Goal: Communication & Community: Ask a question

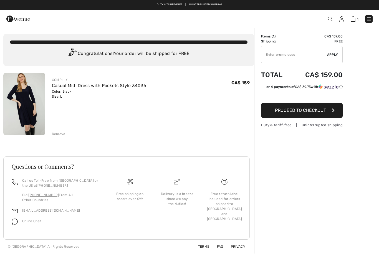
click at [353, 16] on link "1" at bounding box center [354, 19] width 8 height 7
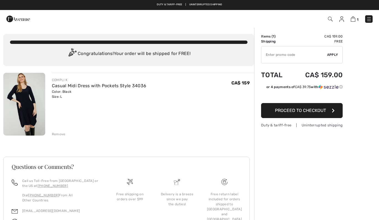
click at [371, 16] on link at bounding box center [368, 18] width 7 height 7
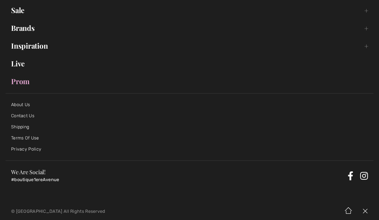
scroll to position [80, 0]
click at [366, 208] on img at bounding box center [365, 210] width 17 height 17
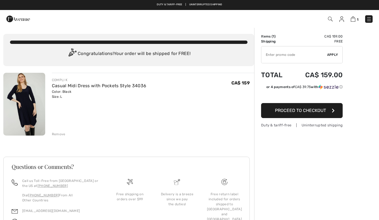
click at [342, 21] on img at bounding box center [341, 19] width 5 height 6
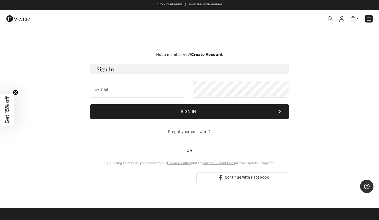
click at [104, 73] on h3 "Sign In" at bounding box center [189, 69] width 199 height 10
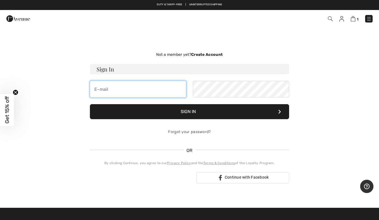
click at [118, 93] on input "email" at bounding box center [138, 89] width 96 height 17
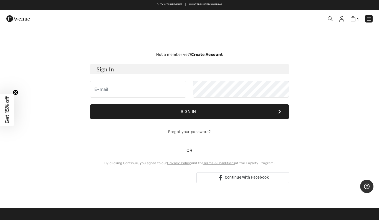
type input "l.arseno@hotmail.com"
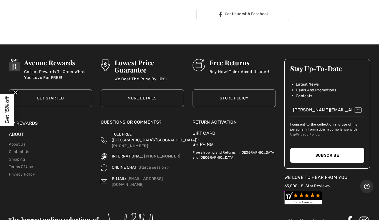
click at [327, 154] on button "Subscribe" at bounding box center [327, 155] width 74 height 15
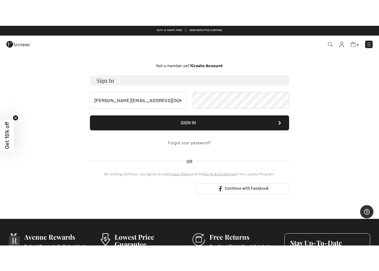
scroll to position [0, 0]
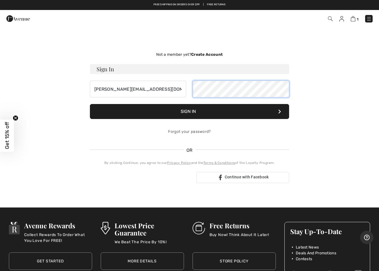
click at [352, 21] on img at bounding box center [352, 18] width 5 height 5
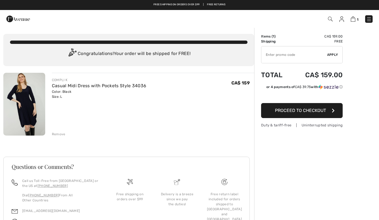
click at [27, 111] on img at bounding box center [24, 104] width 42 height 63
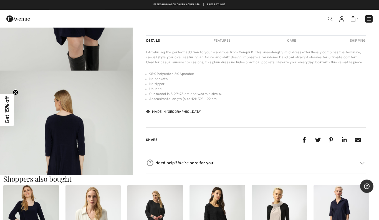
scroll to position [152, 0]
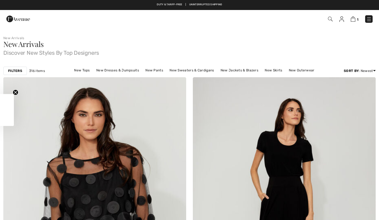
checkbox input "true"
click at [342, 22] on img at bounding box center [341, 19] width 5 height 6
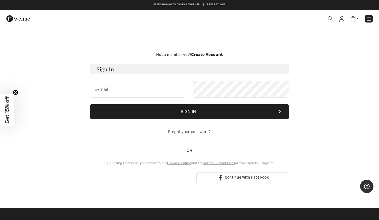
click at [371, 19] on img at bounding box center [369, 19] width 6 height 6
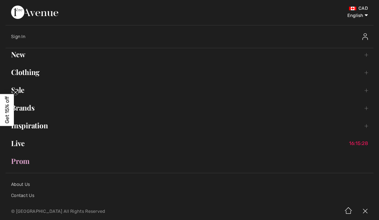
click at [366, 16] on select "English Français" at bounding box center [353, 14] width 29 height 17
select select "https://www.1ereavenue.com/fr/mon+compte/"
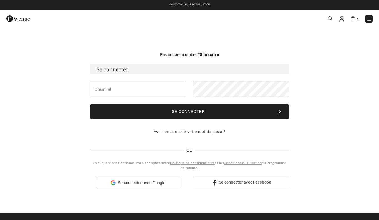
checkbox input "true"
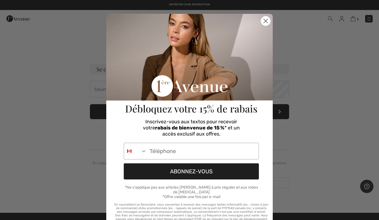
type input "506-340-0014"
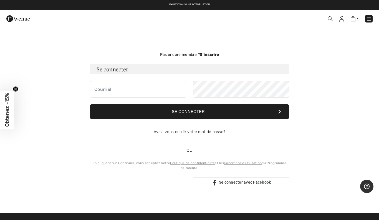
click at [116, 72] on h3 "Se connecter" at bounding box center [189, 69] width 199 height 10
click at [107, 69] on h3 "Se connecter" at bounding box center [189, 69] width 199 height 10
click at [369, 15] on link at bounding box center [368, 18] width 7 height 7
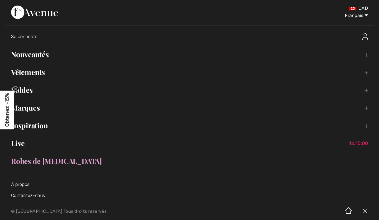
click at [24, 195] on link "Contactez-nous" at bounding box center [28, 194] width 34 height 5
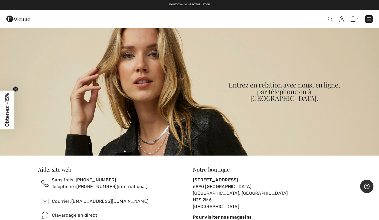
click at [90, 201] on link "[EMAIL_ADDRESS][DOMAIN_NAME]" at bounding box center [109, 200] width 77 height 5
click at [67, 214] on div "Clavardage en direct" at bounding box center [74, 215] width 45 height 7
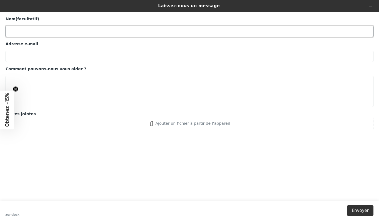
click at [22, 33] on input "Nom (facultatif)" at bounding box center [190, 31] width 368 height 11
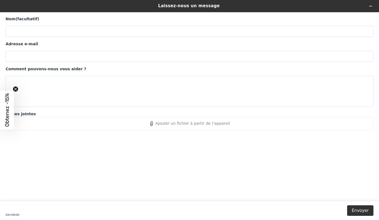
type input "[PERSON_NAME][EMAIL_ADDRESS][DOMAIN_NAME]"
type input "[PERSON_NAME]"
type input "[PERSON_NAME][EMAIL_ADDRESS][DOMAIN_NAME]"
type input "[PERSON_NAME]"
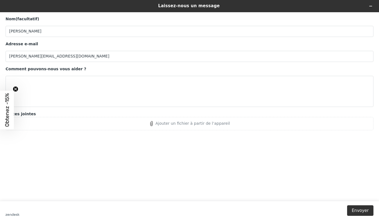
scroll to position [571, 0]
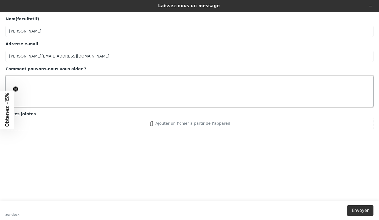
click at [36, 84] on textarea "Comment pouvons-nous vous aider ?" at bounding box center [190, 91] width 368 height 31
type textarea "bonjour J’ai un credit chez vous comment je fais pur l’utiliser il apparaît nul…"
click at [364, 208] on button "Envoyer" at bounding box center [360, 210] width 26 height 11
